Goal: Task Accomplishment & Management: Manage account settings

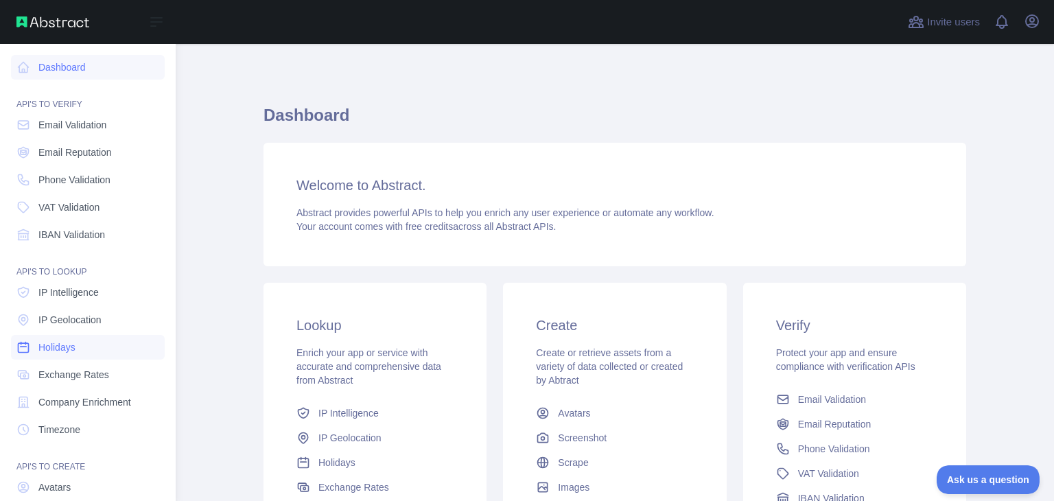
click at [87, 359] on link "Holidays" at bounding box center [88, 347] width 154 height 25
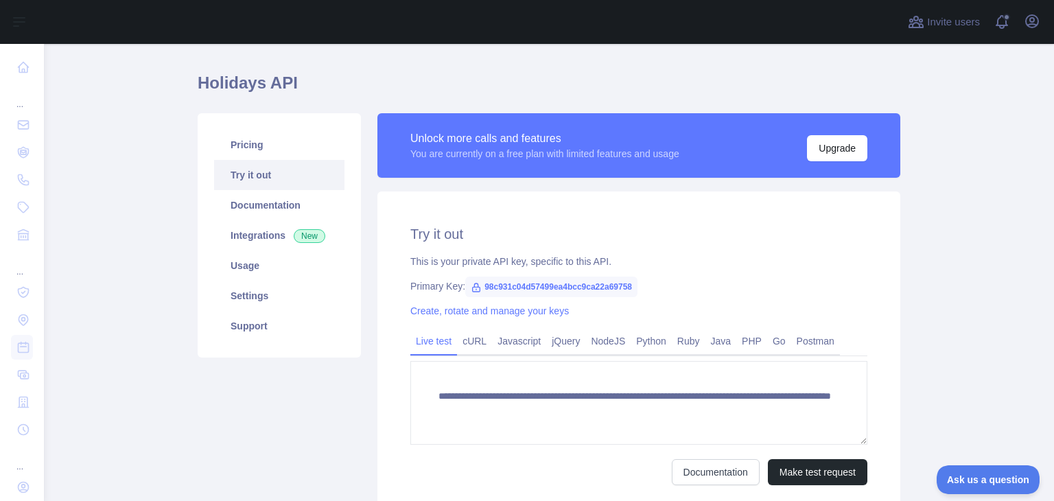
scroll to position [82, 0]
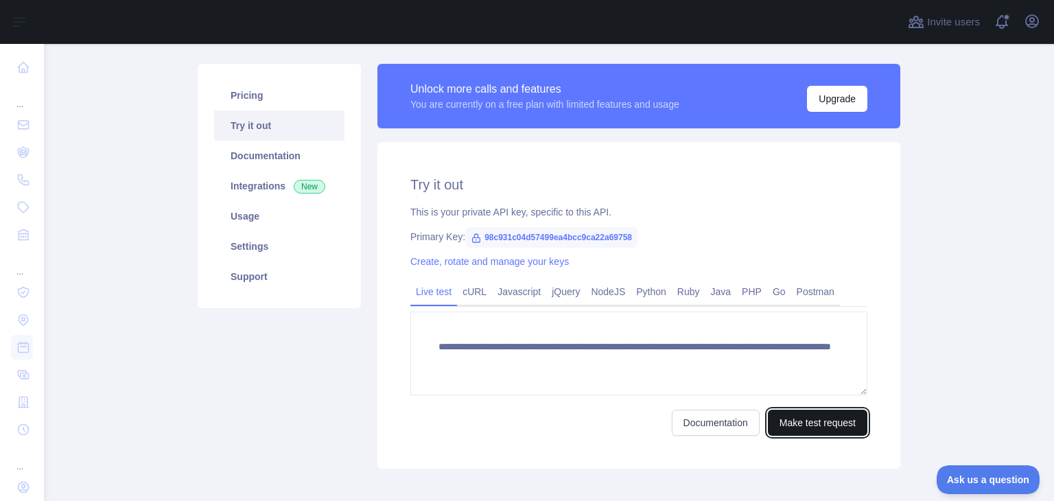
click at [777, 411] on button "Make test request" at bounding box center [818, 423] width 100 height 26
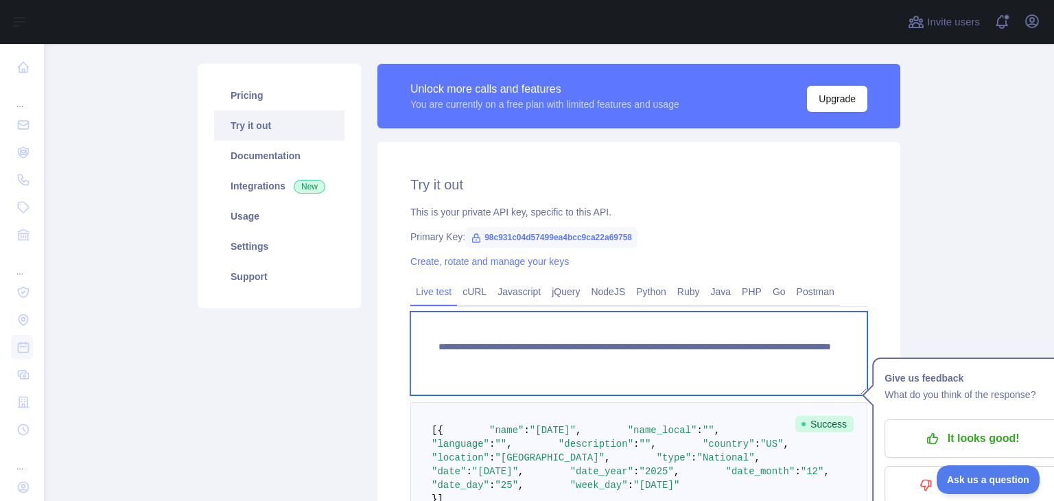
drag, startPoint x: 555, startPoint y: 348, endPoint x: 623, endPoint y: 349, distance: 68.0
click at [623, 349] on textarea "**********" at bounding box center [638, 354] width 457 height 84
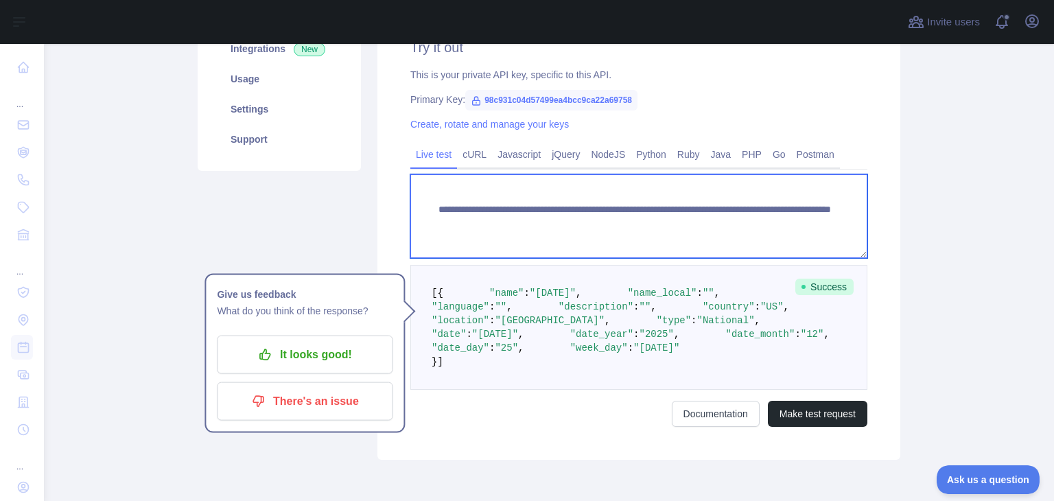
scroll to position [371, 0]
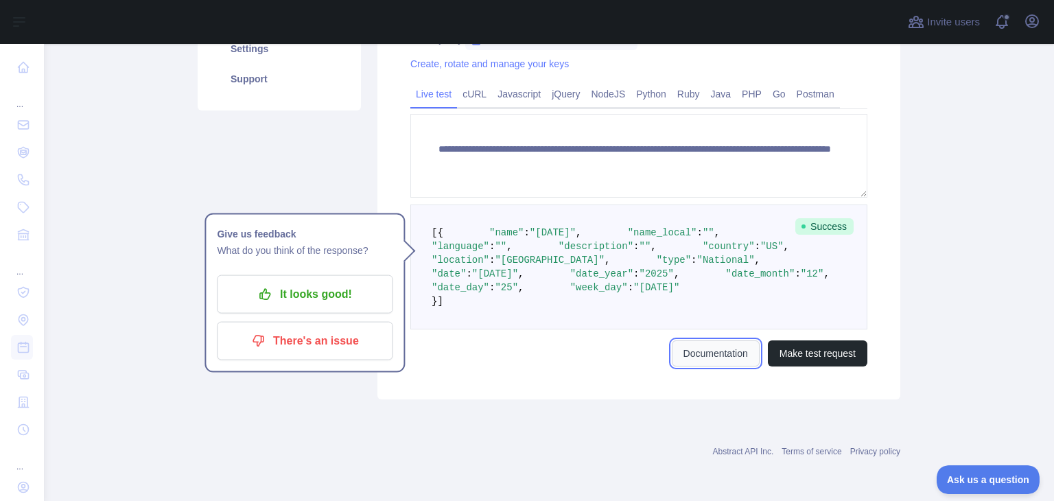
click at [700, 367] on link "Documentation" at bounding box center [716, 353] width 88 height 26
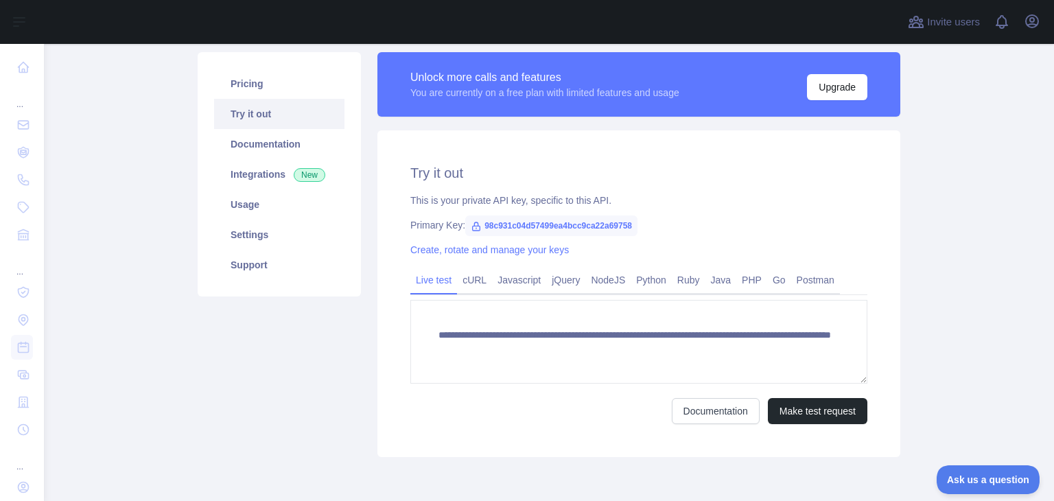
click at [495, 223] on span "98c931c04d57499ea4bcc9ca22a69758" at bounding box center [551, 226] width 172 height 21
click at [478, 249] on link "Create, rotate and manage your keys" at bounding box center [489, 249] width 159 height 11
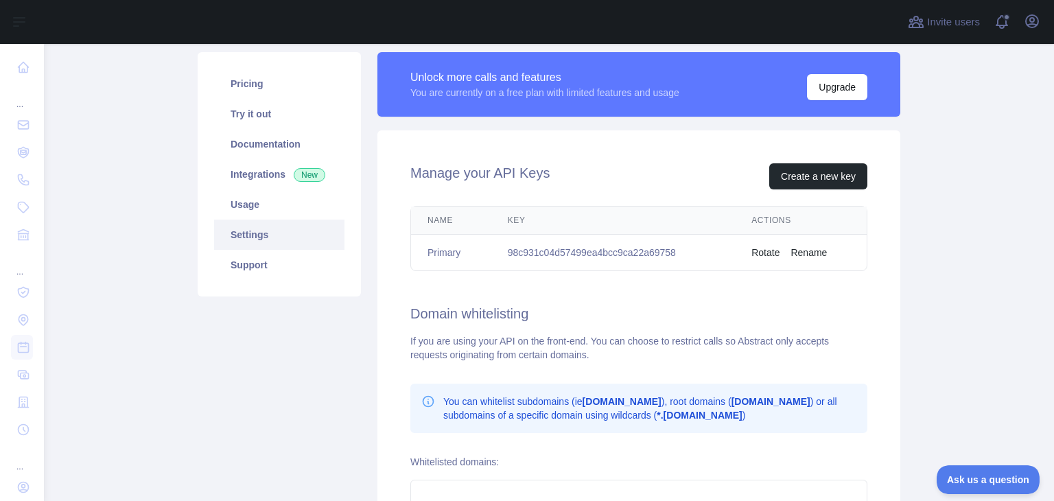
click at [600, 248] on td "98c931c04d57499ea4bcc9ca22a69758" at bounding box center [613, 253] width 244 height 36
drag, startPoint x: 494, startPoint y: 400, endPoint x: 570, endPoint y: 397, distance: 75.6
click at [570, 397] on p "You can whitelist subdomains (ie [DOMAIN_NAME] ), root domains ( [DOMAIN_NAME] …" at bounding box center [649, 408] width 413 height 27
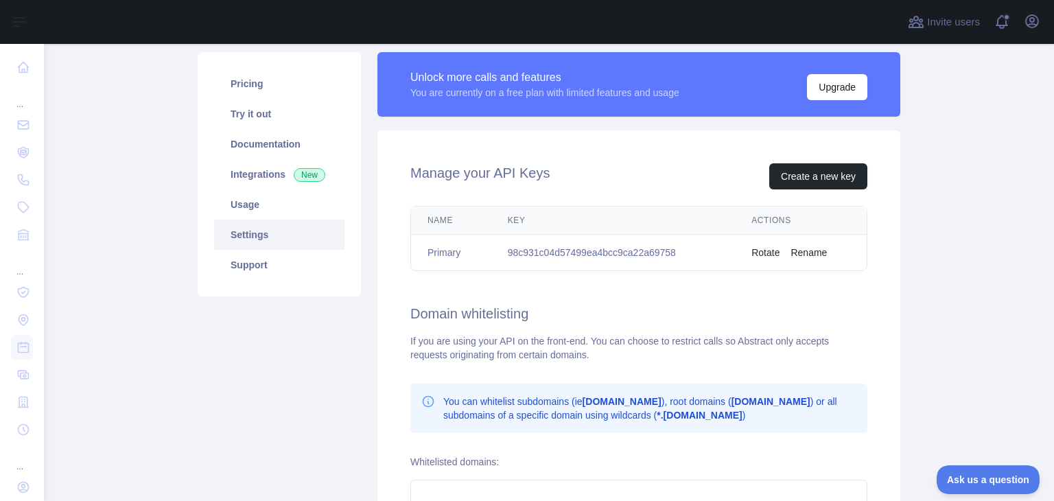
click at [574, 253] on td "98c931c04d57499ea4bcc9ca22a69758" at bounding box center [613, 253] width 244 height 36
copy td "98c931c04d57499ea4bcc9ca22a69758"
